Goal: Task Accomplishment & Management: Complete application form

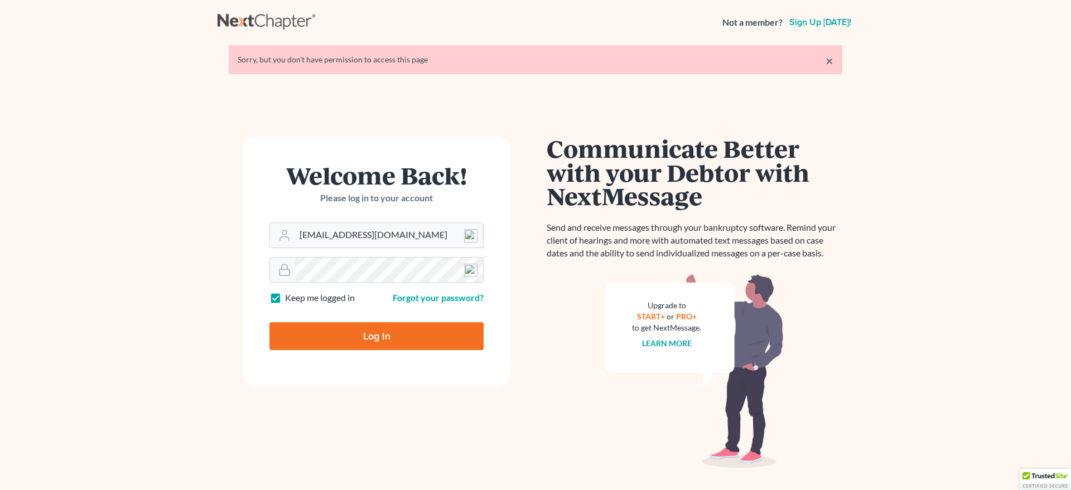
type input "Thinking..."
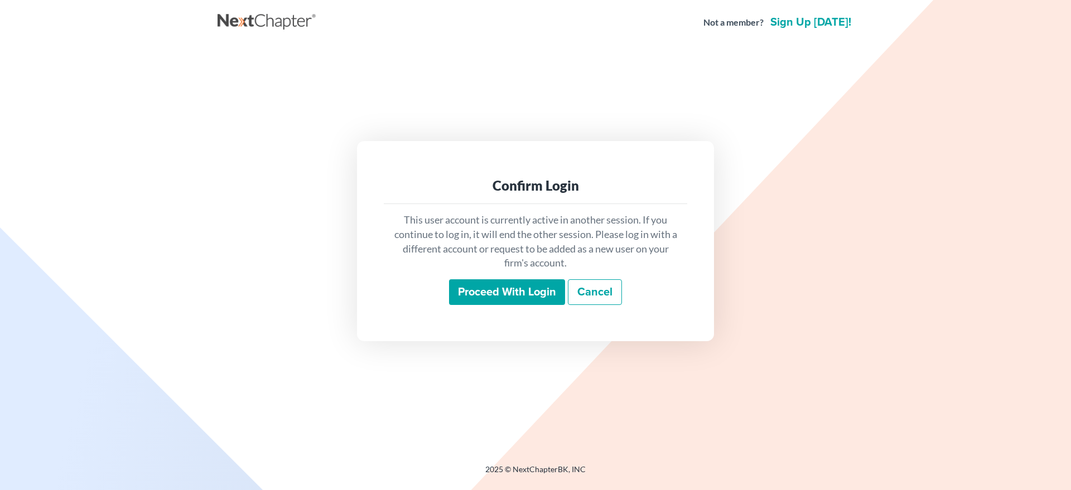
click at [484, 293] on input "Proceed with login" at bounding box center [507, 292] width 116 height 26
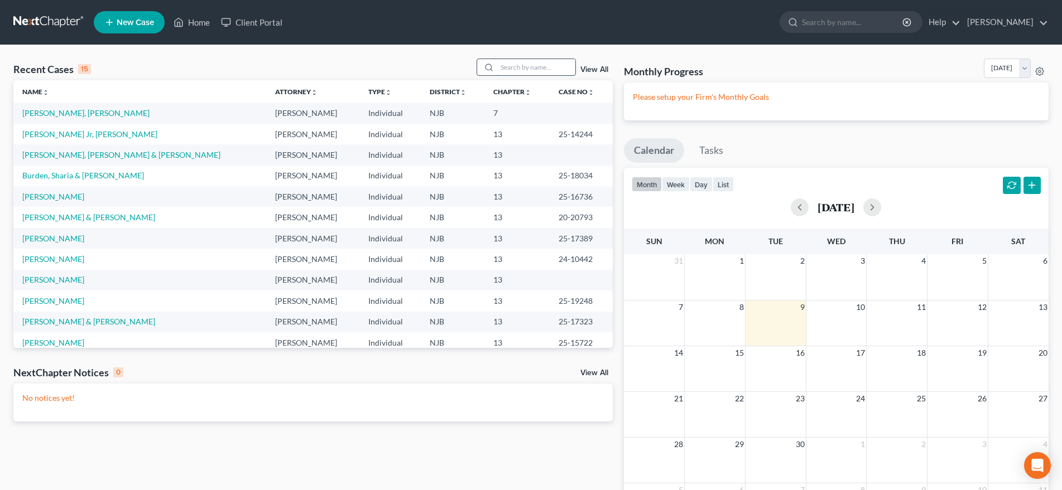
click at [503, 70] on input "search" at bounding box center [536, 67] width 78 height 16
type input "burch"
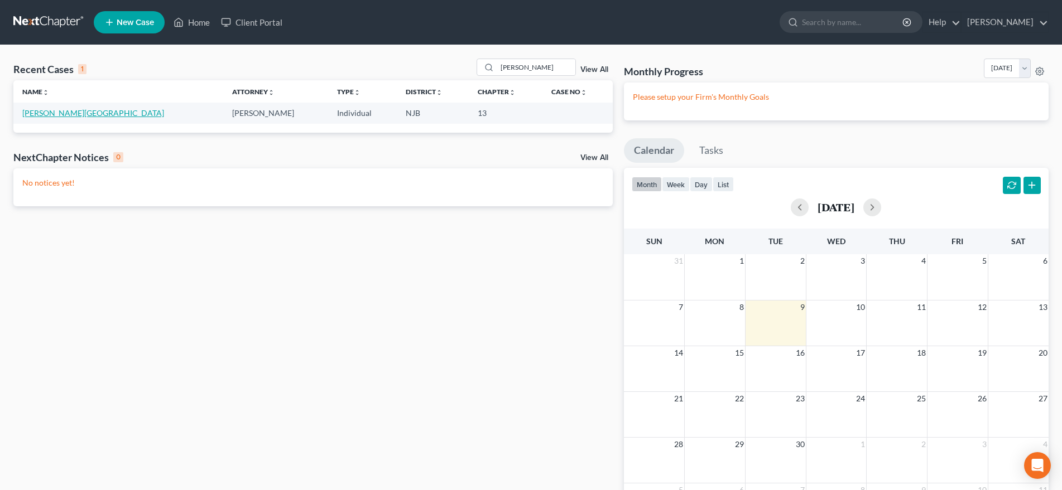
click at [54, 111] on link "Burch, Kyshawn" at bounding box center [93, 112] width 142 height 9
click at [54, 112] on link "Burch, Kyshawn" at bounding box center [93, 112] width 142 height 9
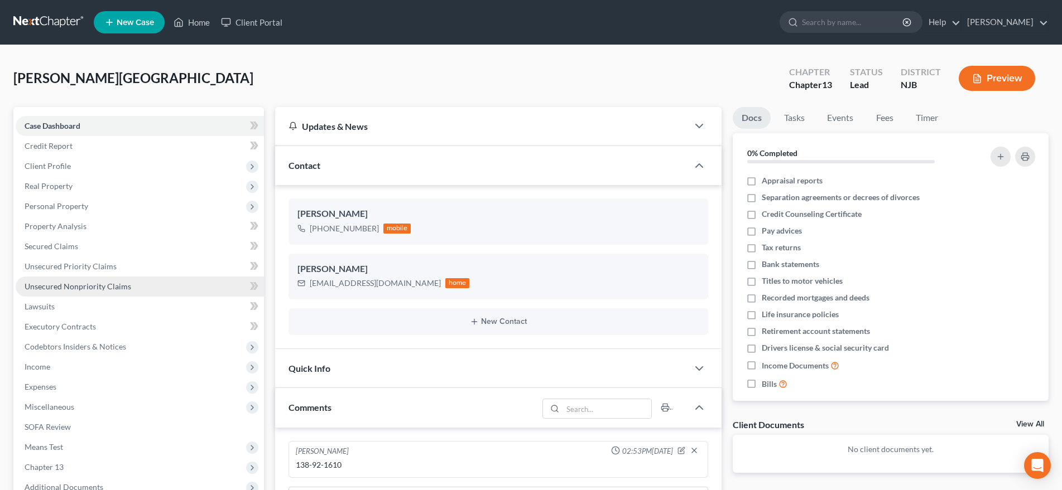
click at [148, 290] on link "Unsecured Nonpriority Claims" at bounding box center [140, 287] width 248 height 20
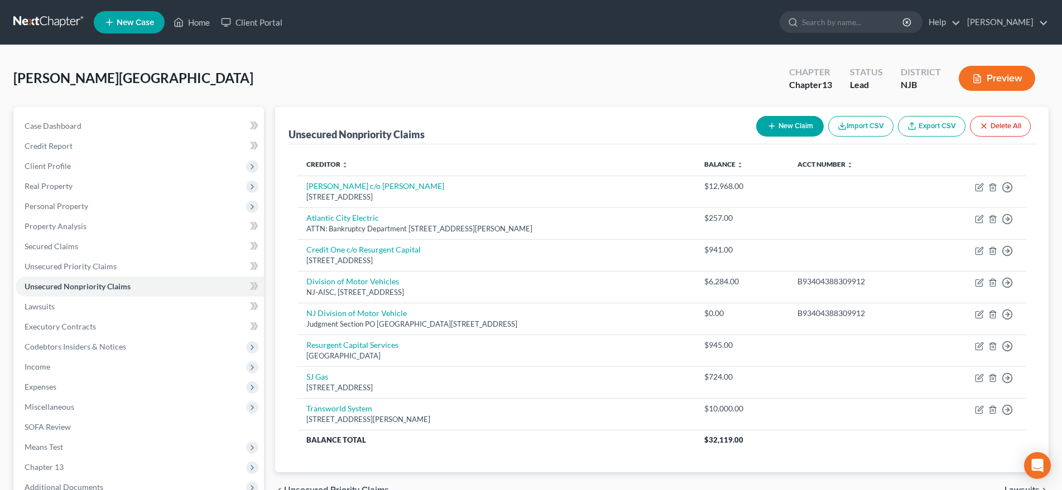
click at [781, 122] on button "New Claim" at bounding box center [790, 126] width 68 height 21
select select "0"
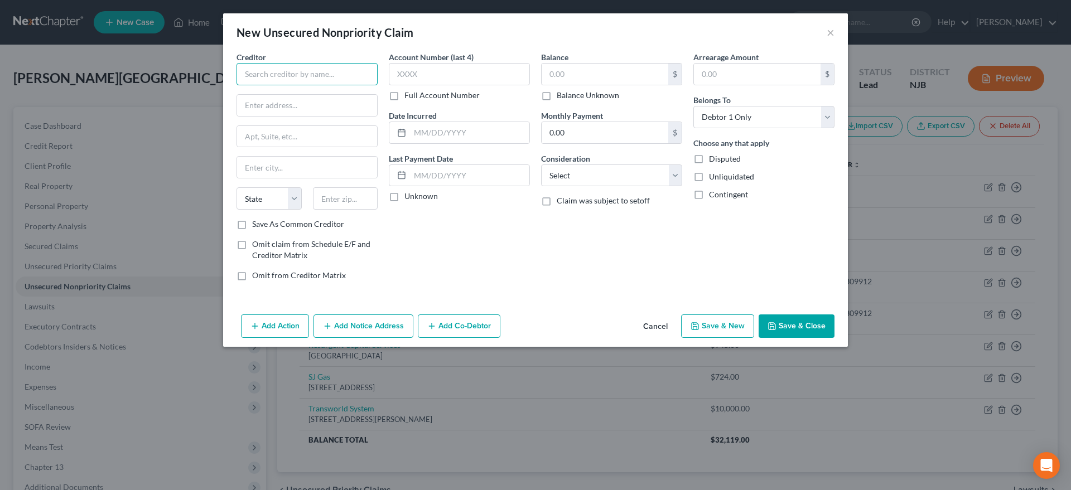
click at [271, 79] on input "text" at bounding box center [307, 74] width 141 height 22
type input "S"
click at [277, 98] on div "SJ Gas" at bounding box center [303, 93] width 116 height 11
type input "SJ Gas"
type input "3800 Atlantic Ave"
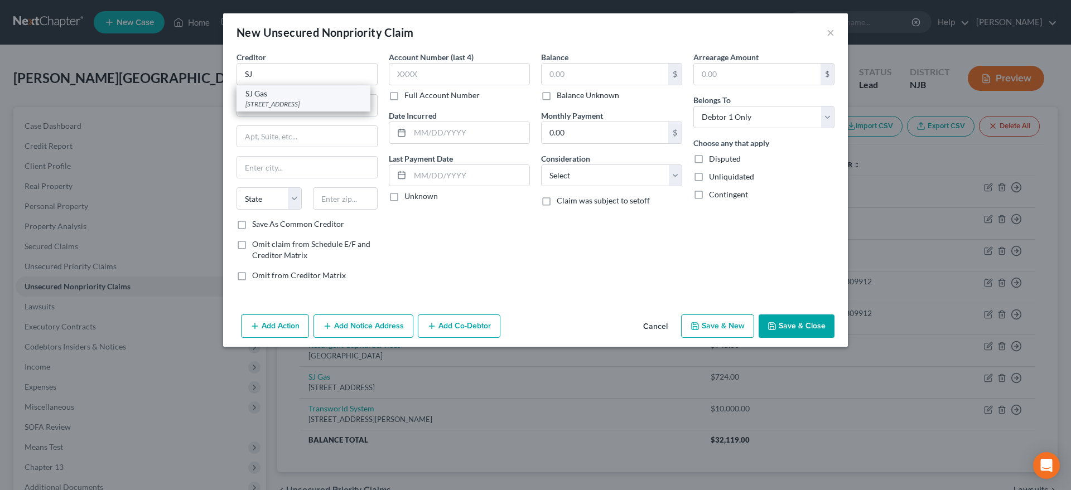
type input "Atlantic City"
select select "33"
type input "08401"
click at [575, 71] on input "text" at bounding box center [605, 74] width 127 height 21
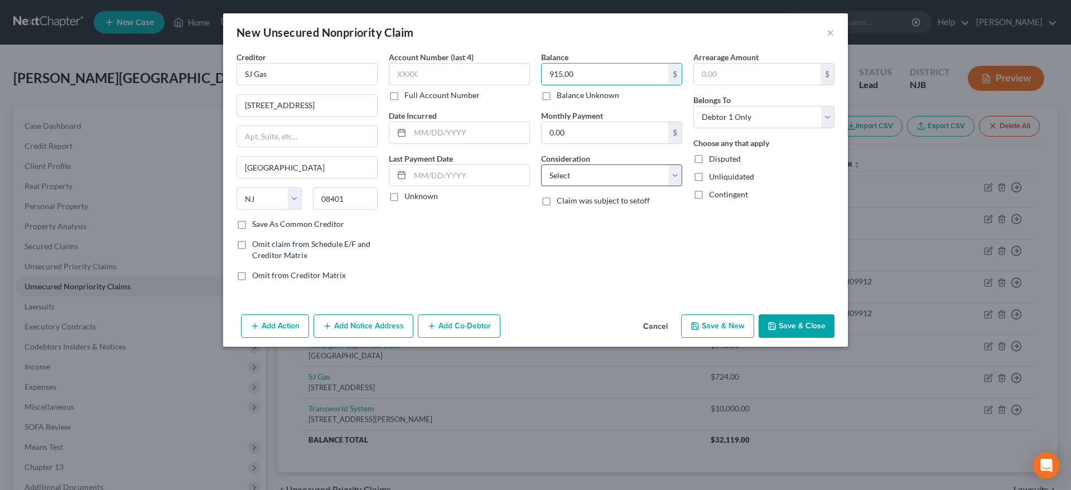
type input "915.00"
click at [541, 165] on select "Select Cable / Satellite Services Collection Agency Credit Card Debt Debt Couns…" at bounding box center [611, 176] width 141 height 22
click at [676, 174] on select "Select Cable / Satellite Services Collection Agency Credit Card Debt Debt Couns…" at bounding box center [611, 176] width 141 height 22
click at [541, 165] on select "Select Cable / Satellite Services Collection Agency Credit Card Debt Debt Couns…" at bounding box center [611, 176] width 141 height 22
select select "14"
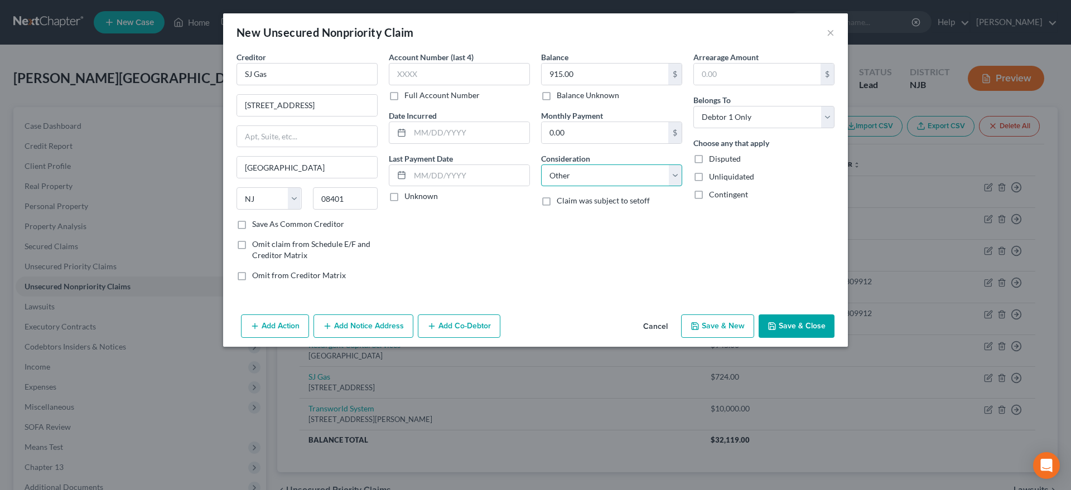
click option "Other" at bounding box center [0, 0] width 0 height 0
click at [705, 329] on button "Save & New" at bounding box center [717, 326] width 73 height 23
select select "0"
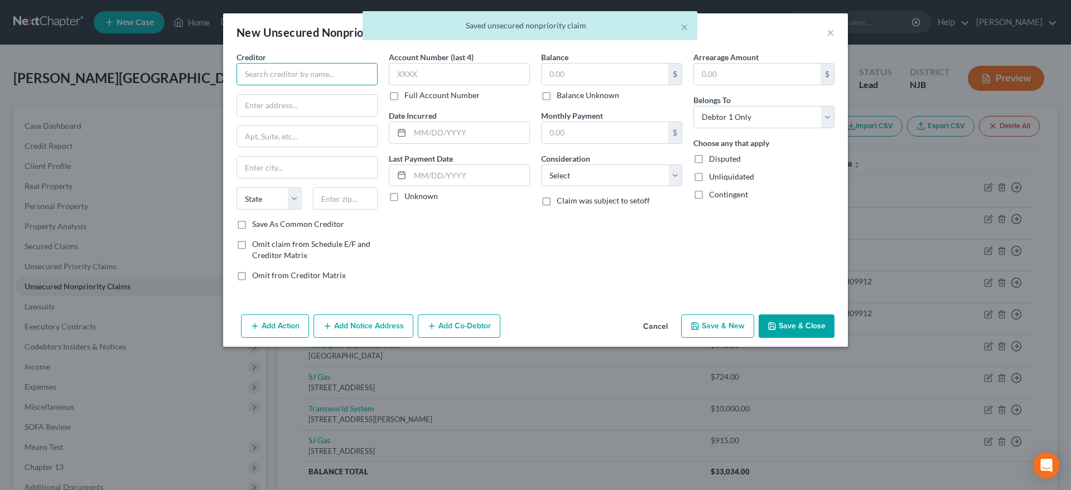
click at [256, 72] on input "text" at bounding box center [307, 74] width 141 height 22
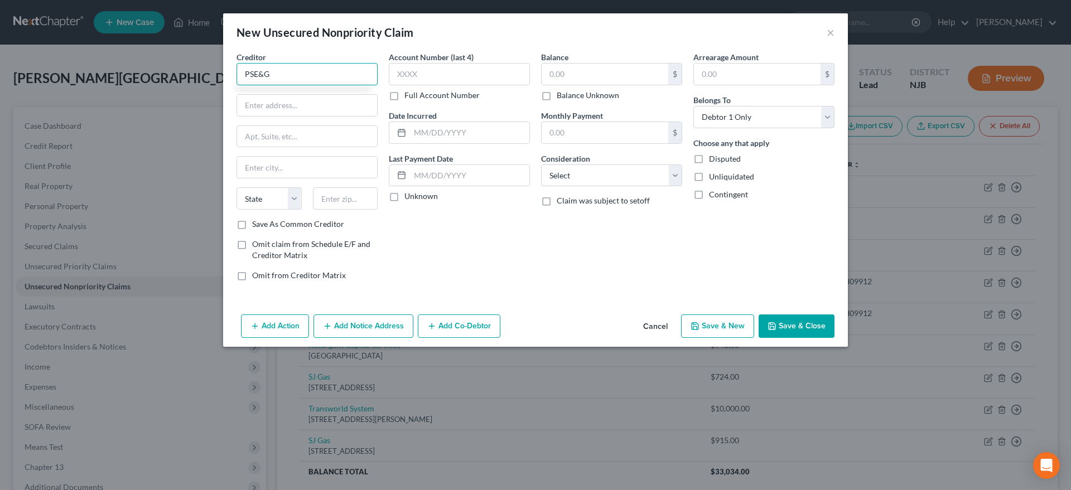
type input "PSE&G"
type input "PO Box 14444"
type input "08906"
click at [437, 239] on div "Account Number (last 4) Full Account Number Date Incurred Last Payment Date Unk…" at bounding box center [459, 170] width 152 height 239
type input "New Brunswick"
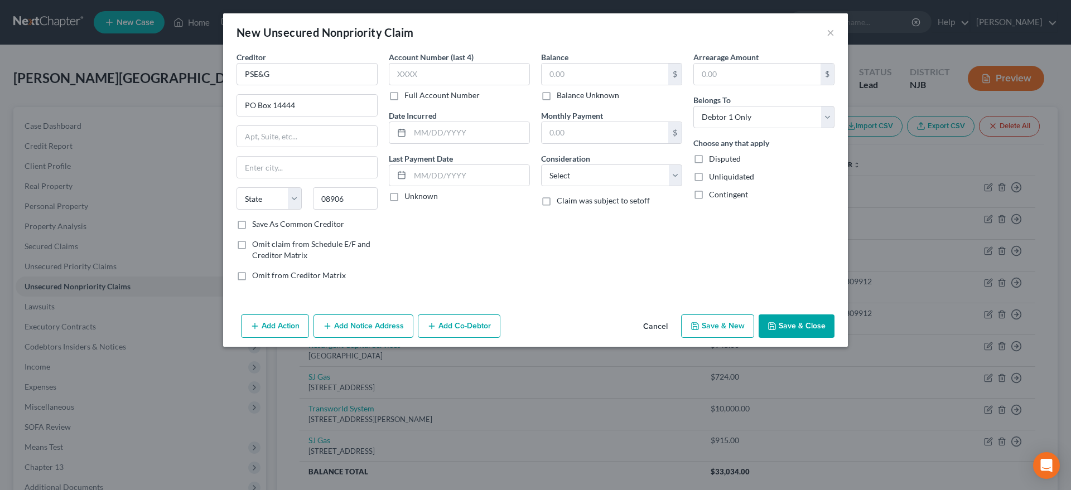
select select "33"
click at [569, 78] on input "text" at bounding box center [605, 74] width 127 height 21
type input "600.00"
click at [541, 165] on select "Select Cable / Satellite Services Collection Agency Credit Card Debt Debt Couns…" at bounding box center [611, 176] width 141 height 22
select select "14"
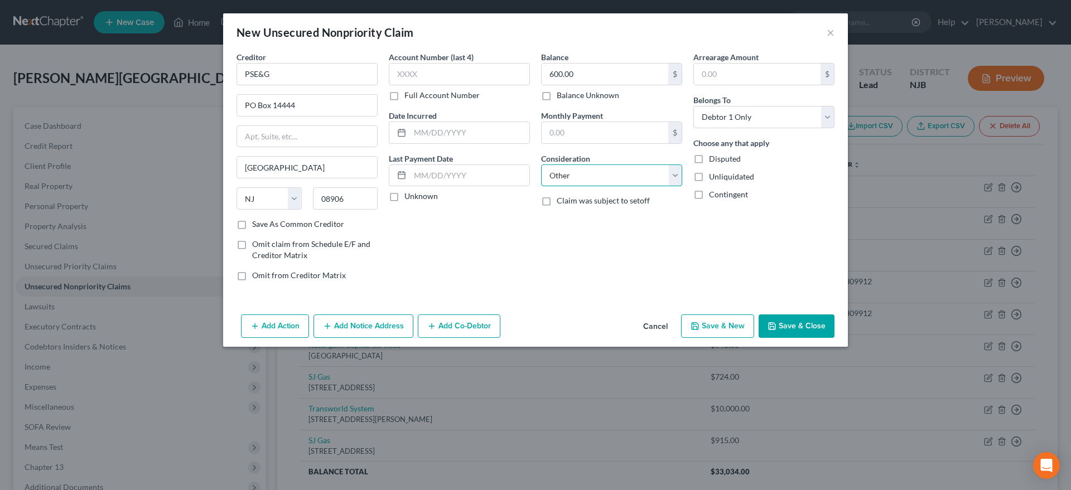
click option "Other" at bounding box center [0, 0] width 0 height 0
click at [702, 327] on button "Save & New" at bounding box center [717, 326] width 73 height 23
select select "0"
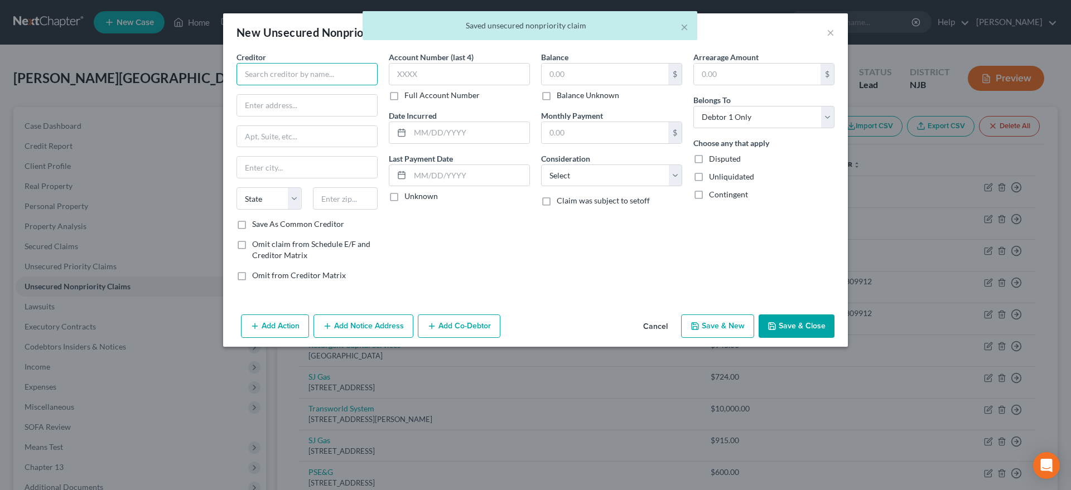
click at [262, 78] on input "text" at bounding box center [307, 74] width 141 height 22
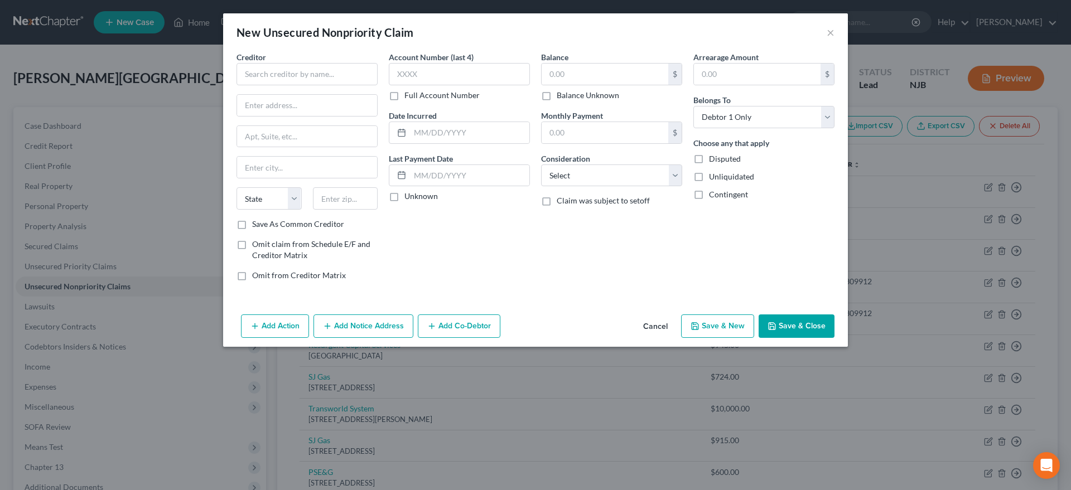
click at [826, 31] on div "New Unsecured Nonpriority Claim ×" at bounding box center [535, 32] width 625 height 38
click at [829, 32] on button "×" at bounding box center [831, 32] width 8 height 13
